Goal: Task Accomplishment & Management: Use online tool/utility

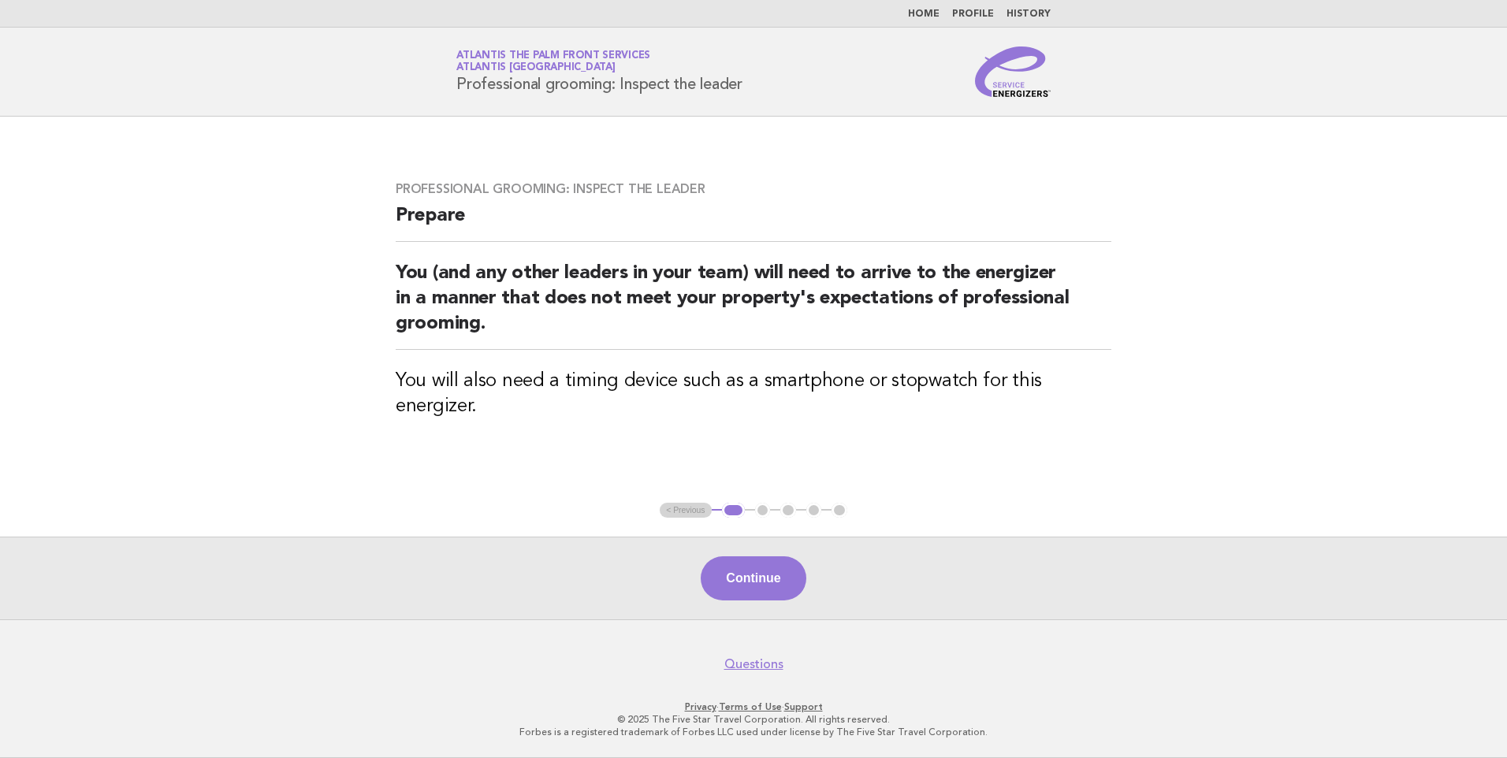
click at [929, 13] on link "Home" at bounding box center [924, 13] width 32 height 9
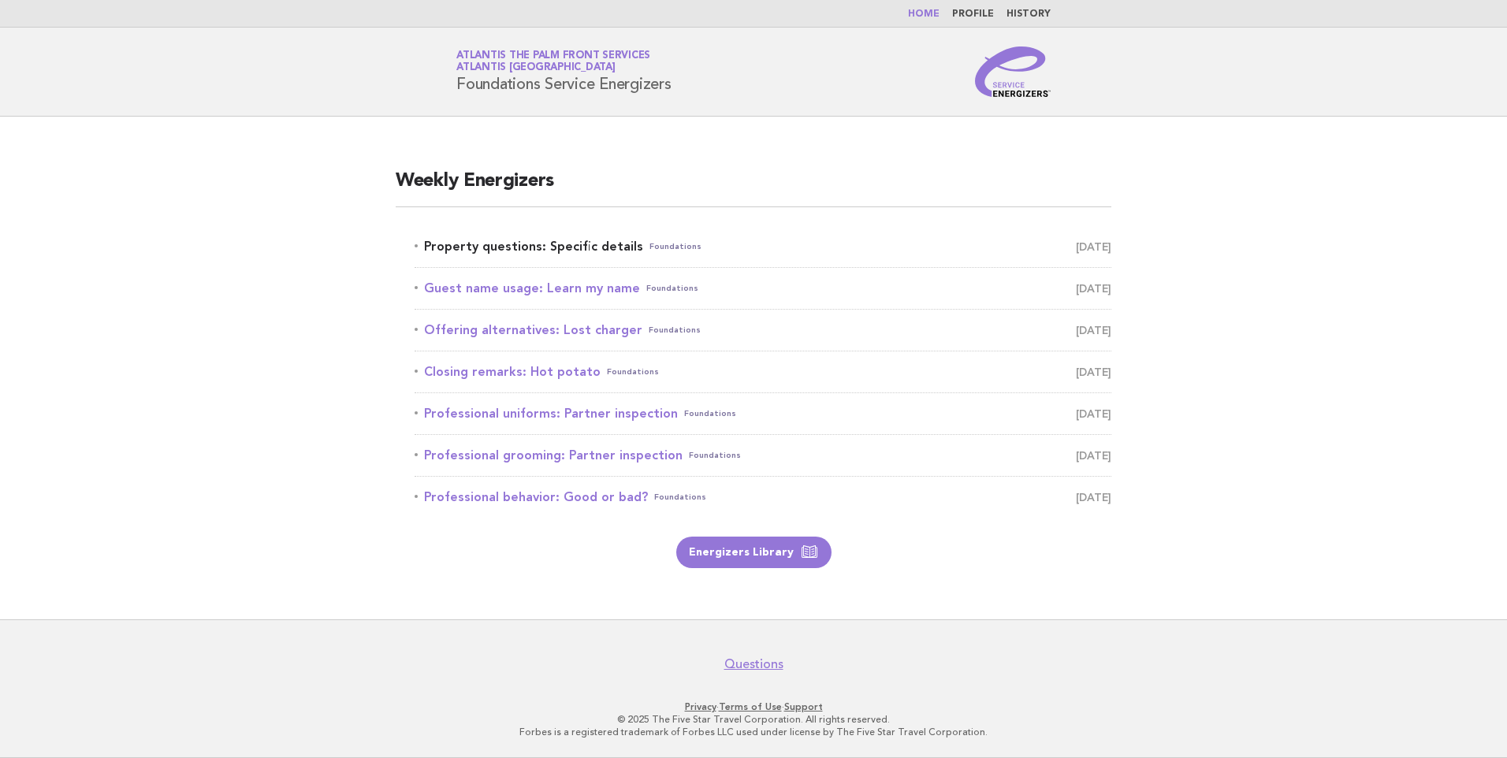
click at [460, 248] on link "Property questions: Specific details Foundations September 27" at bounding box center [763, 247] width 697 height 22
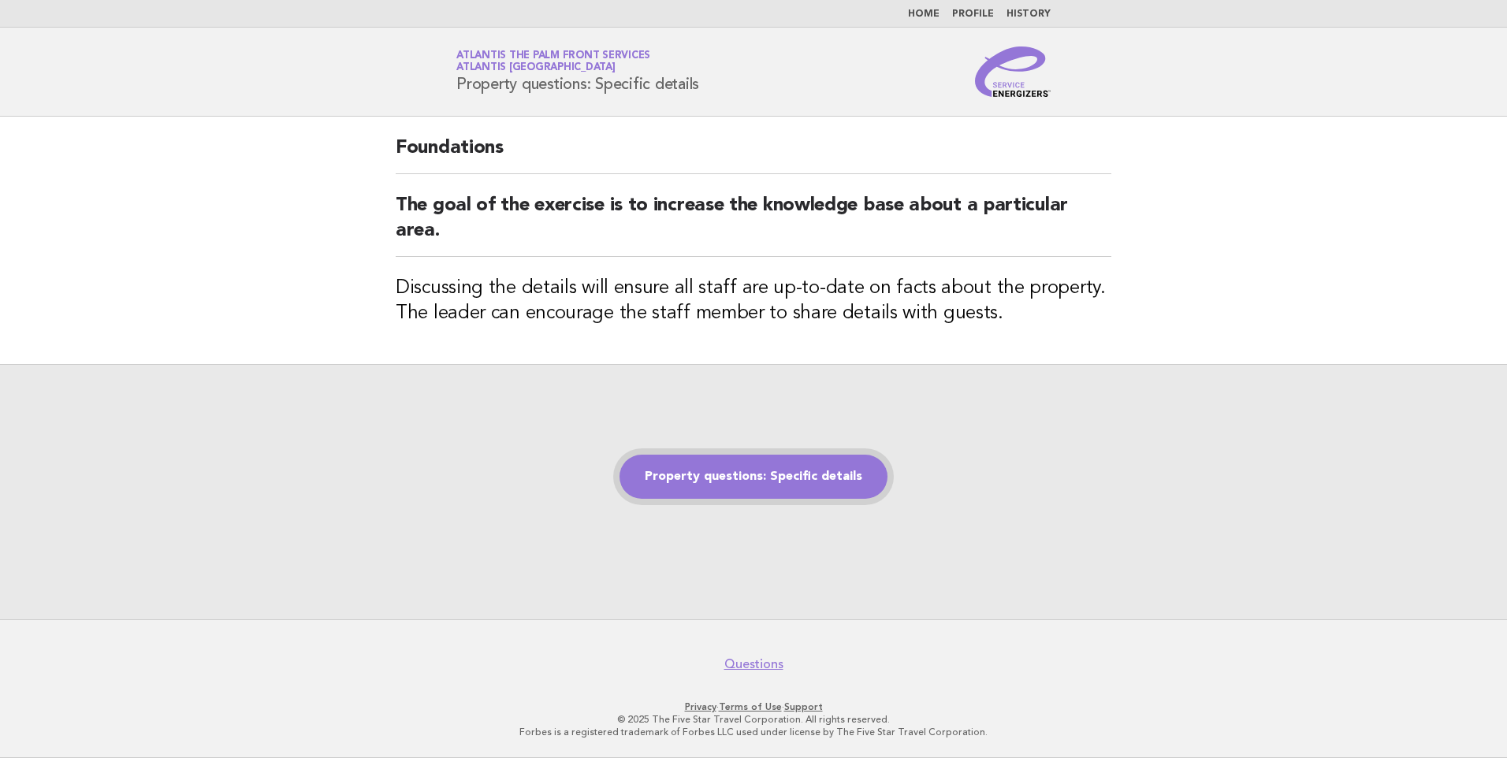
click at [731, 471] on link "Property questions: Specific details" at bounding box center [754, 477] width 268 height 44
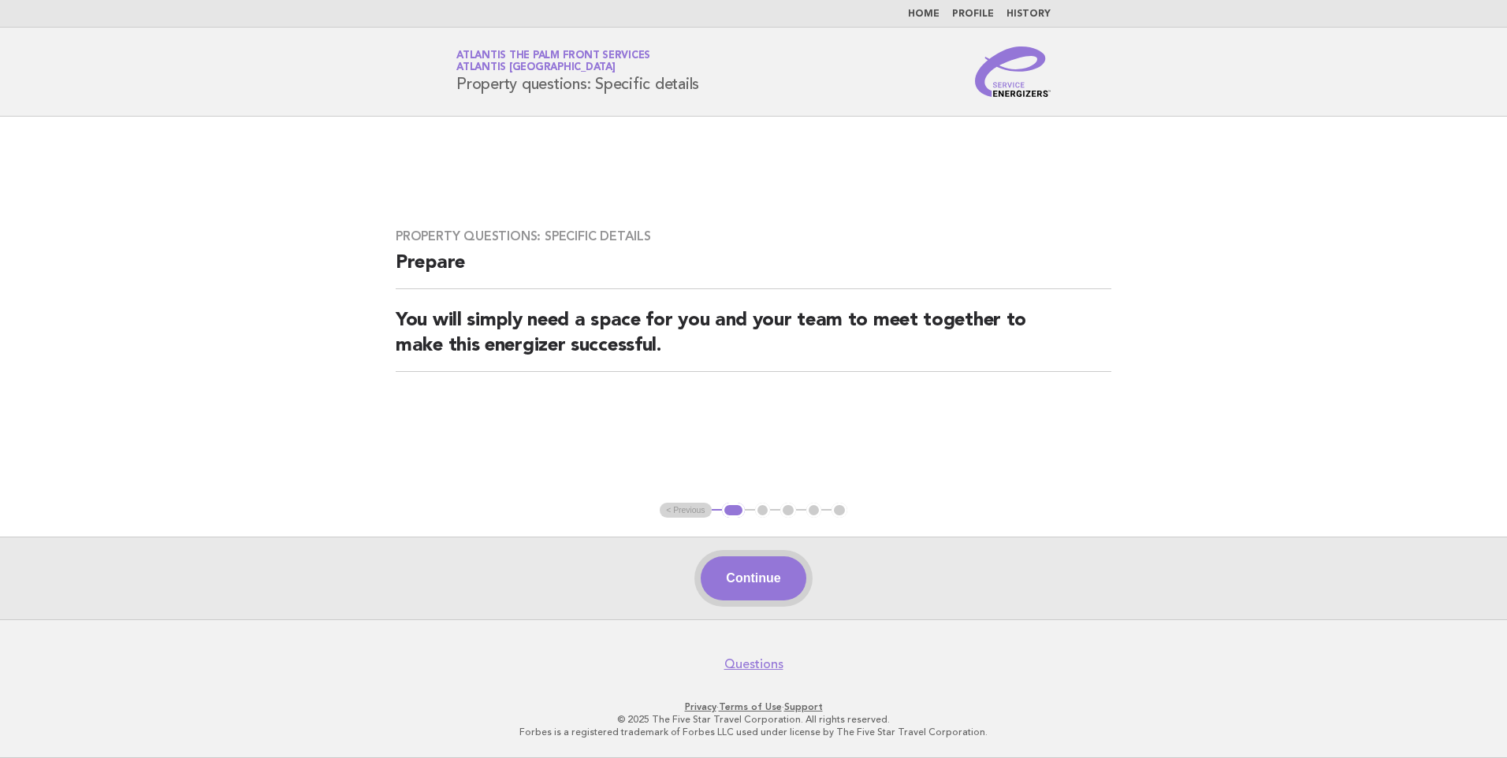
click at [744, 579] on button "Continue" at bounding box center [753, 578] width 105 height 44
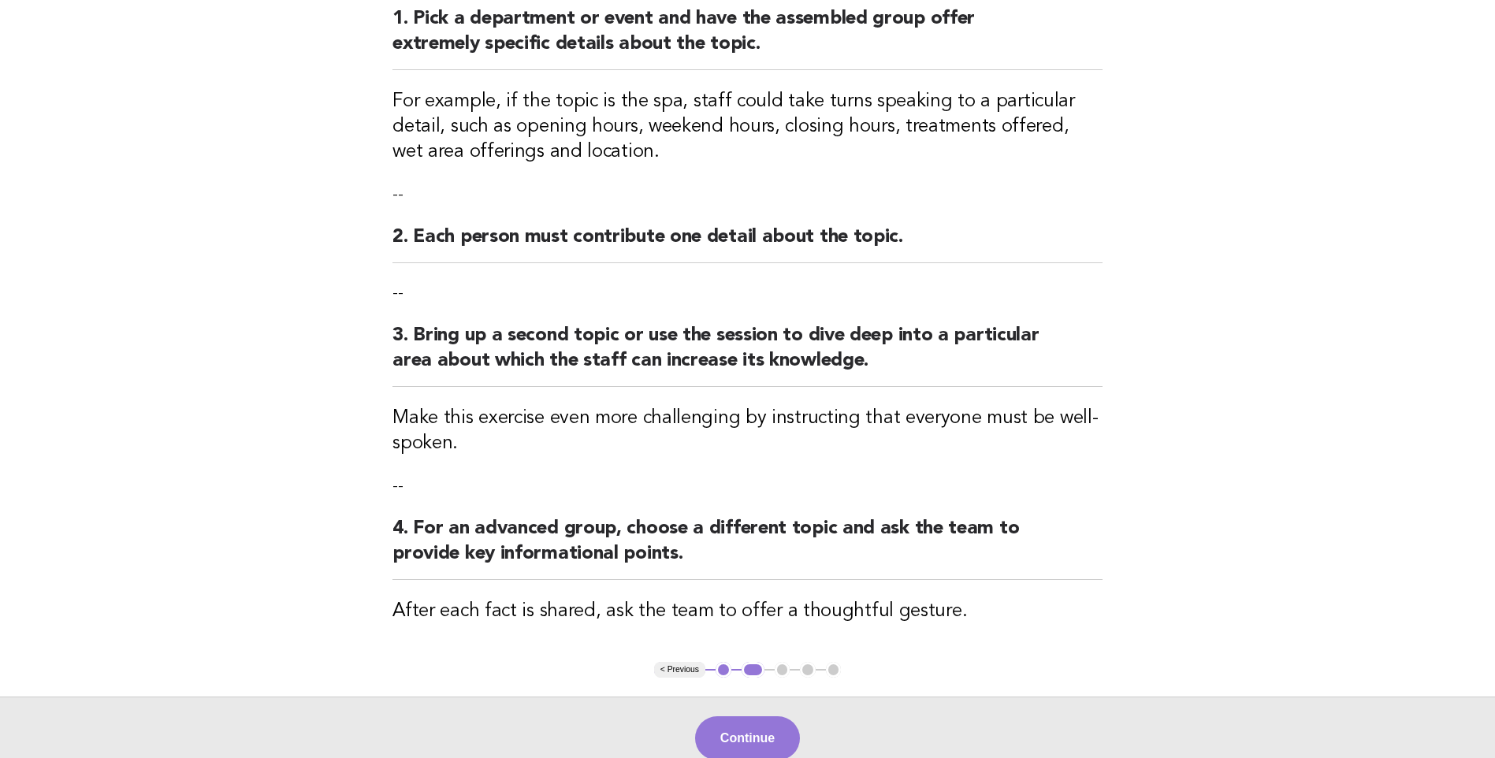
scroll to position [368, 0]
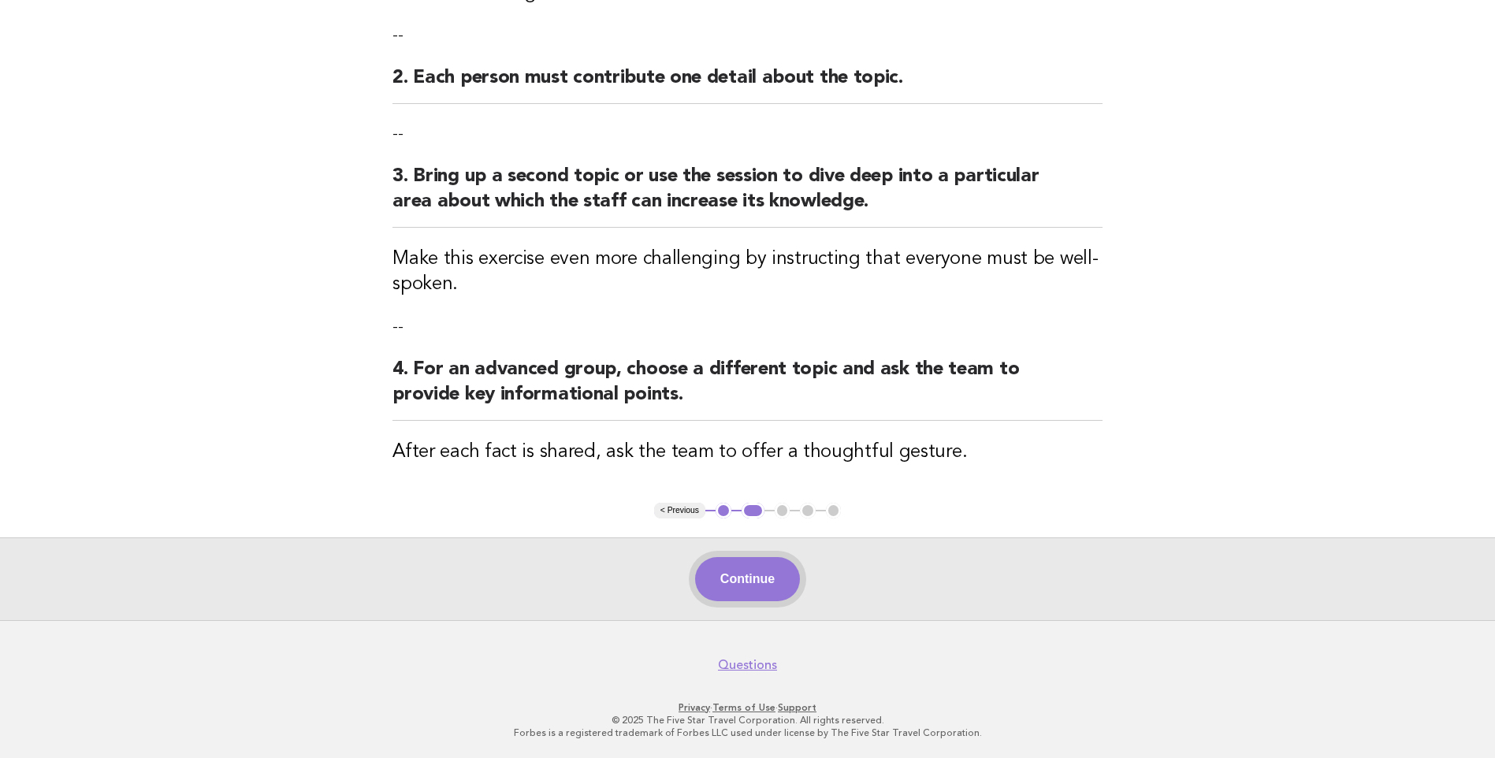
click at [720, 579] on button "Continue" at bounding box center [747, 579] width 105 height 44
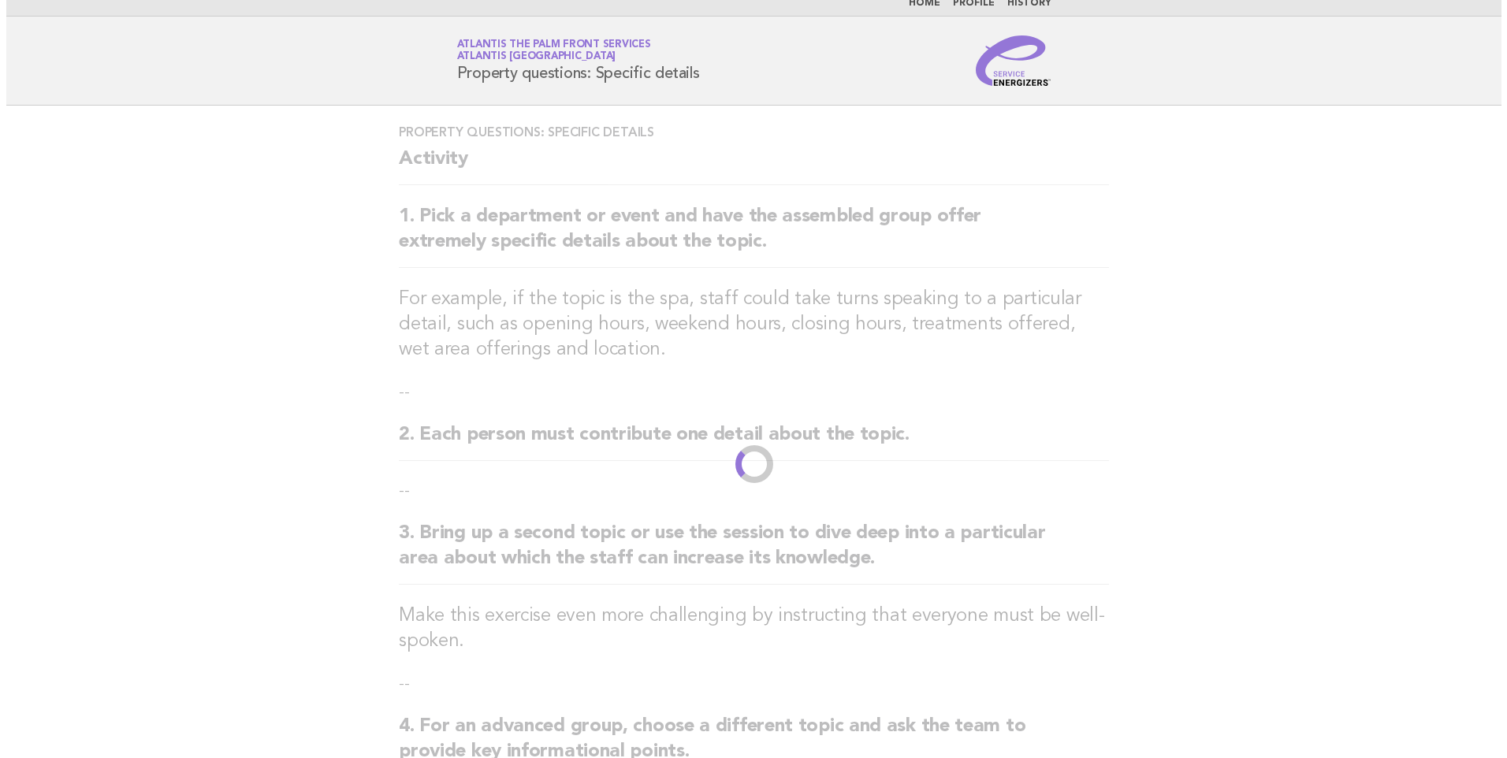
scroll to position [0, 0]
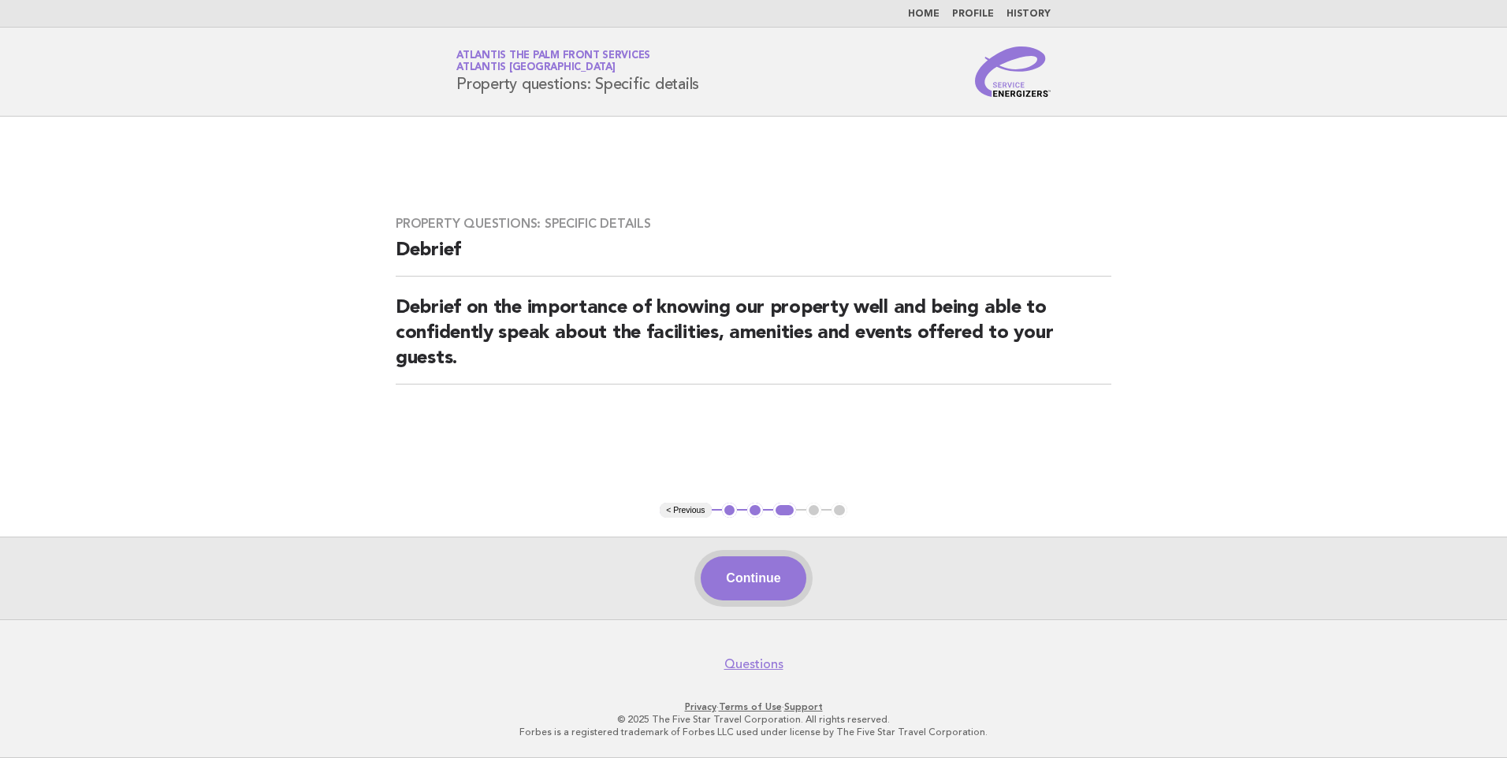
click at [771, 570] on button "Continue" at bounding box center [753, 578] width 105 height 44
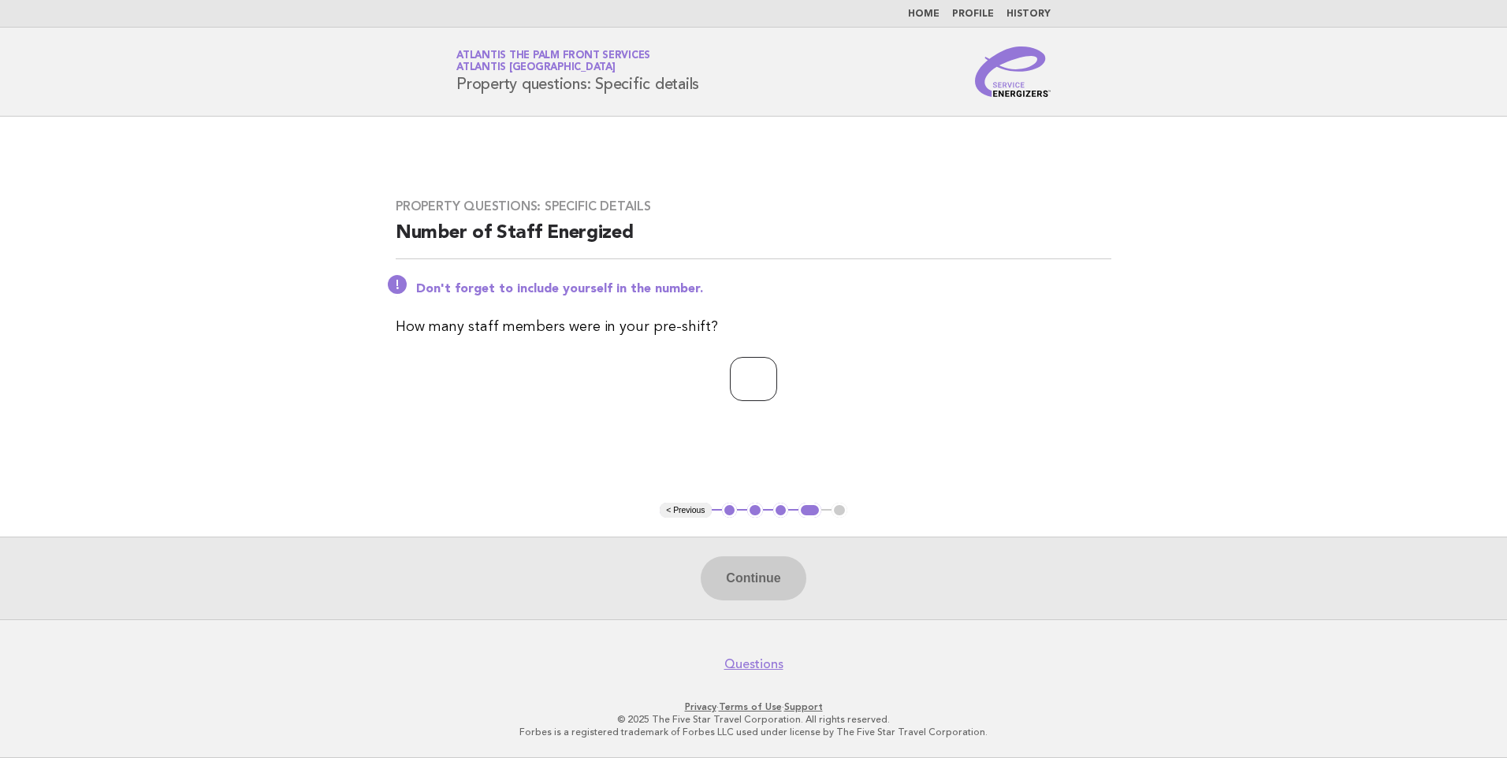
click at [768, 381] on input "number" at bounding box center [753, 379] width 47 height 44
type input "*"
click at [753, 582] on button "Continue" at bounding box center [753, 578] width 105 height 44
